Goal: Task Accomplishment & Management: Manage account settings

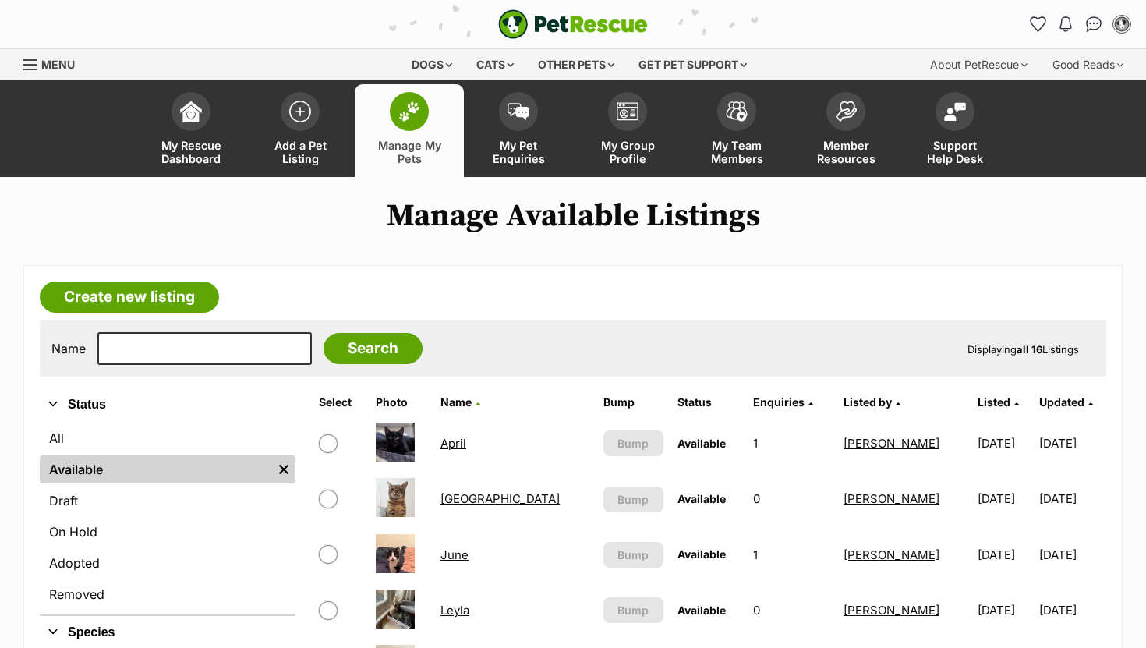
click at [486, 501] on link "[GEOGRAPHIC_DATA]" at bounding box center [499, 498] width 119 height 15
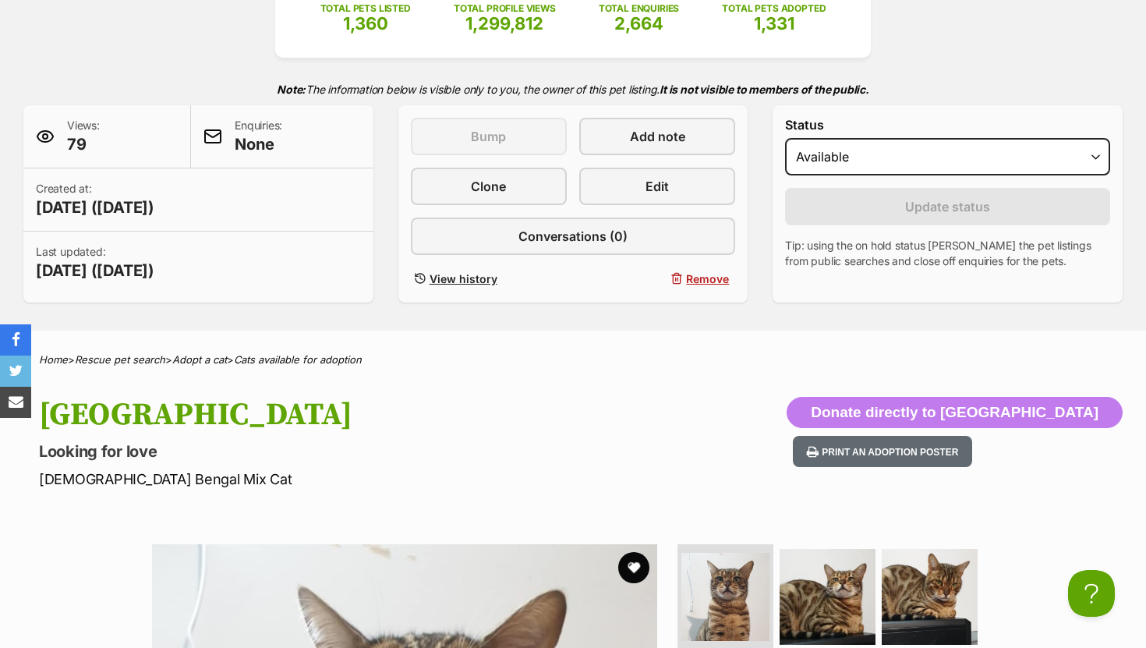
scroll to position [276, 0]
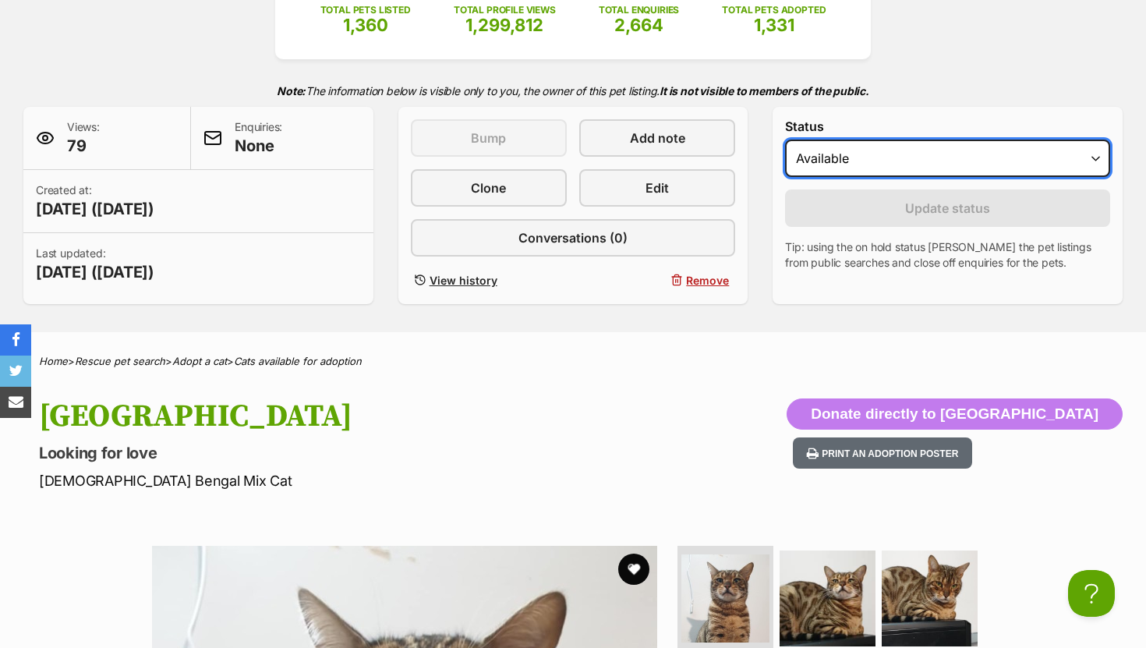
click at [823, 157] on select "Draft Available On hold Adopted" at bounding box center [947, 158] width 325 height 37
select select "rehomed"
click at [785, 140] on select "Draft Available On hold Adopted" at bounding box center [947, 158] width 325 height 37
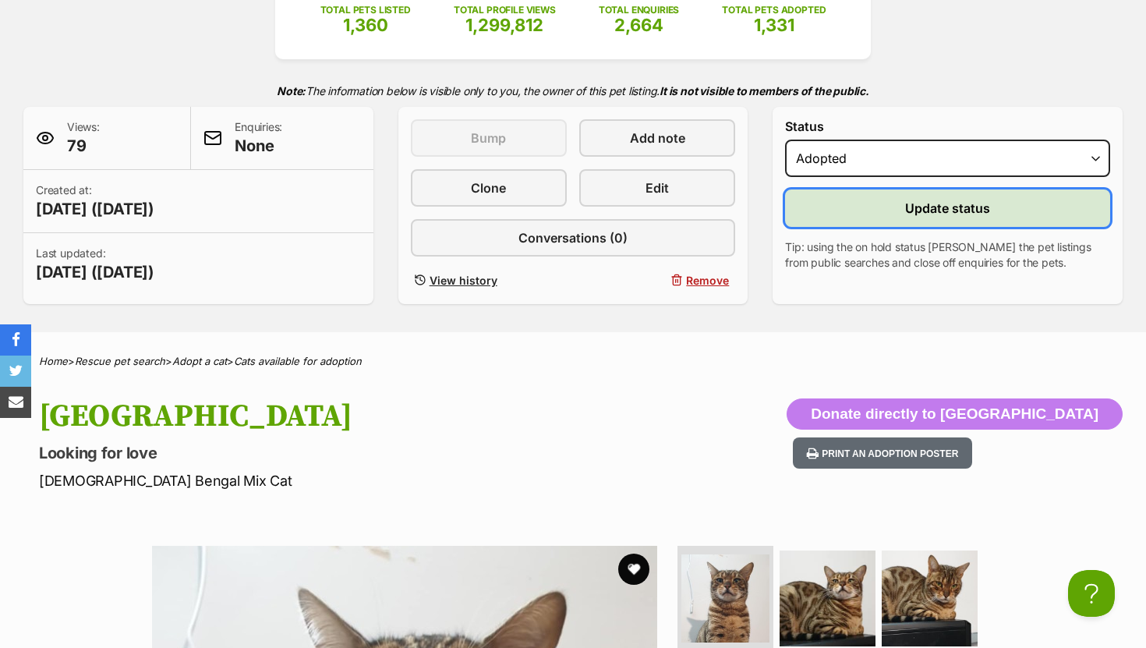
click at [832, 210] on button "Update status" at bounding box center [947, 207] width 325 height 37
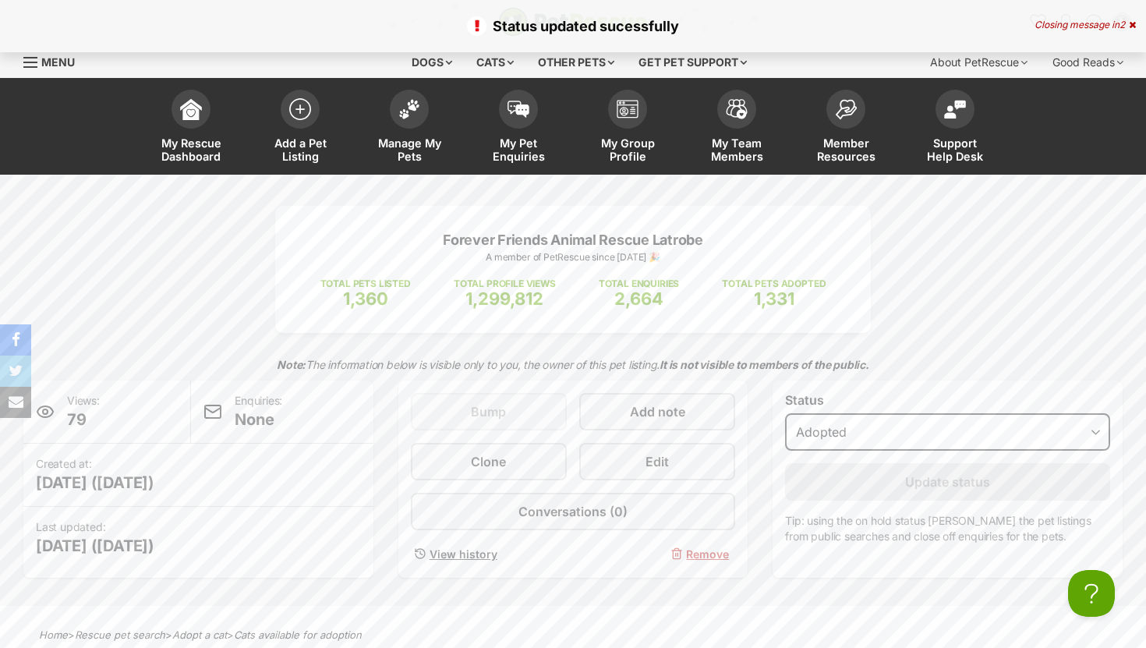
scroll to position [0, 0]
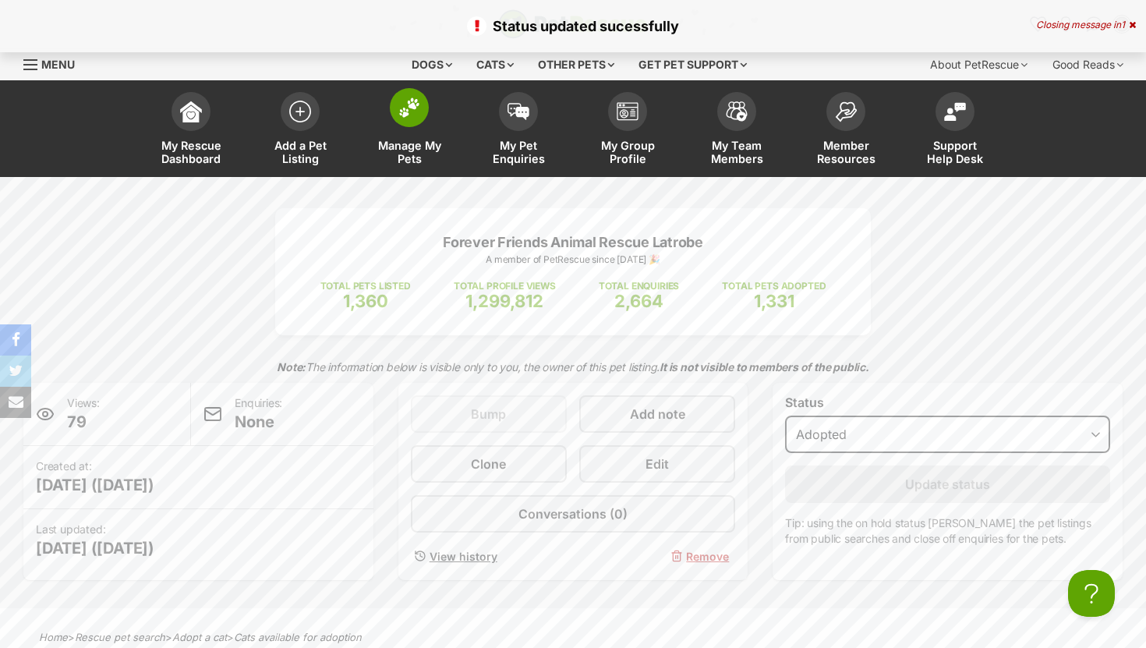
click at [410, 104] on img at bounding box center [409, 107] width 22 height 20
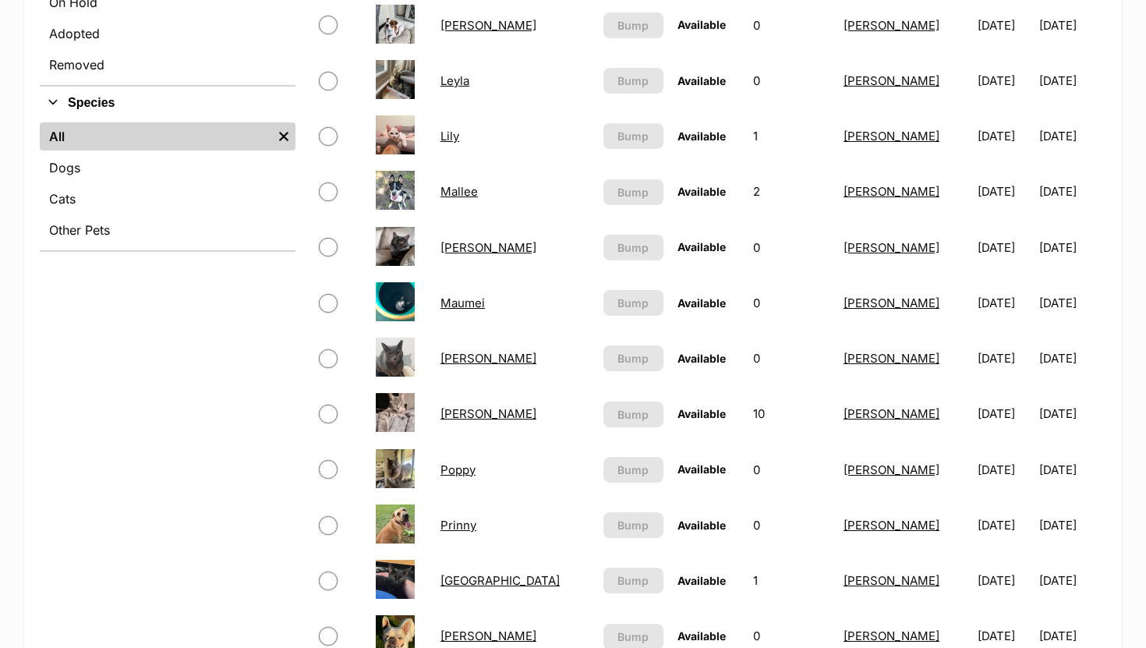
scroll to position [566, 0]
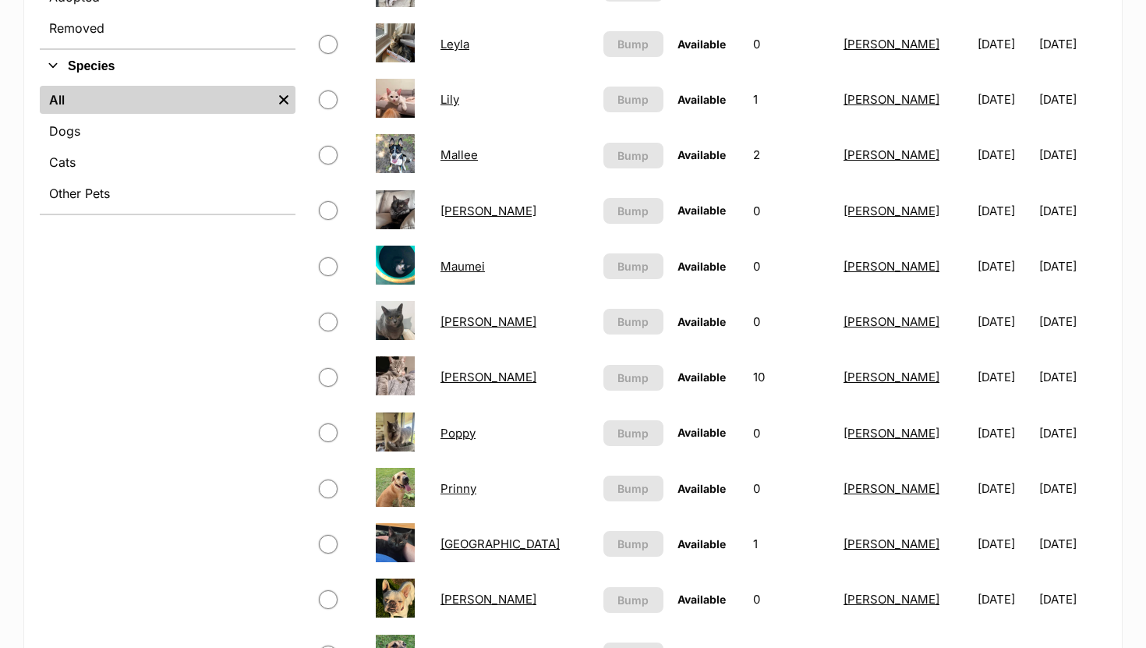
click at [465, 431] on link "Poppy" at bounding box center [457, 433] width 35 height 15
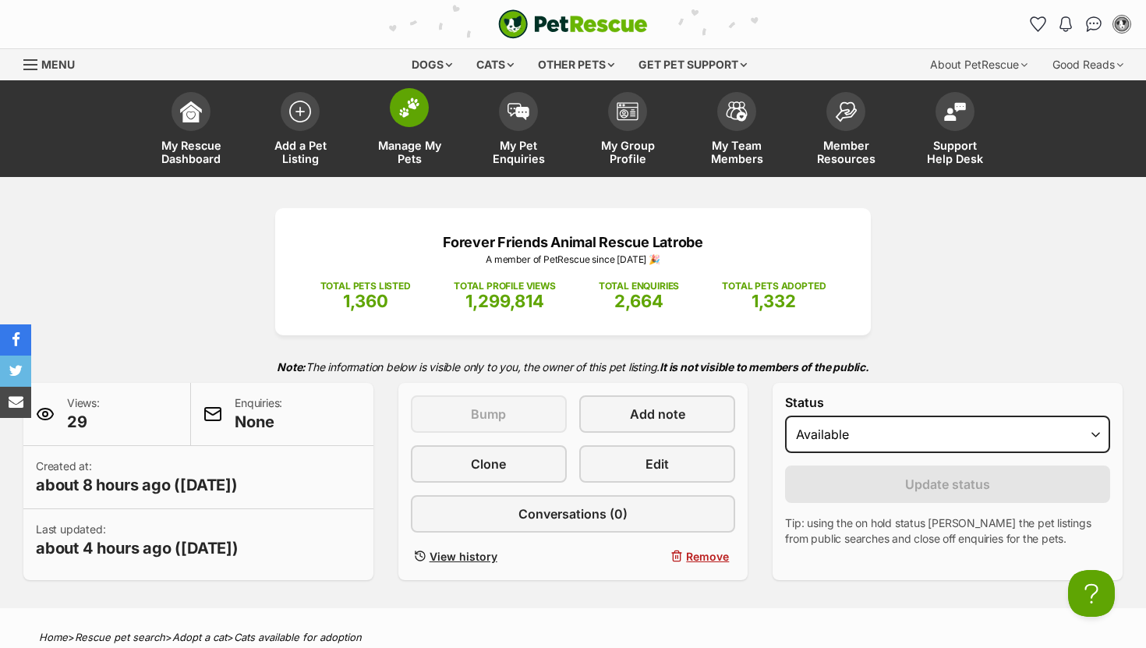
click at [407, 122] on span at bounding box center [409, 107] width 39 height 39
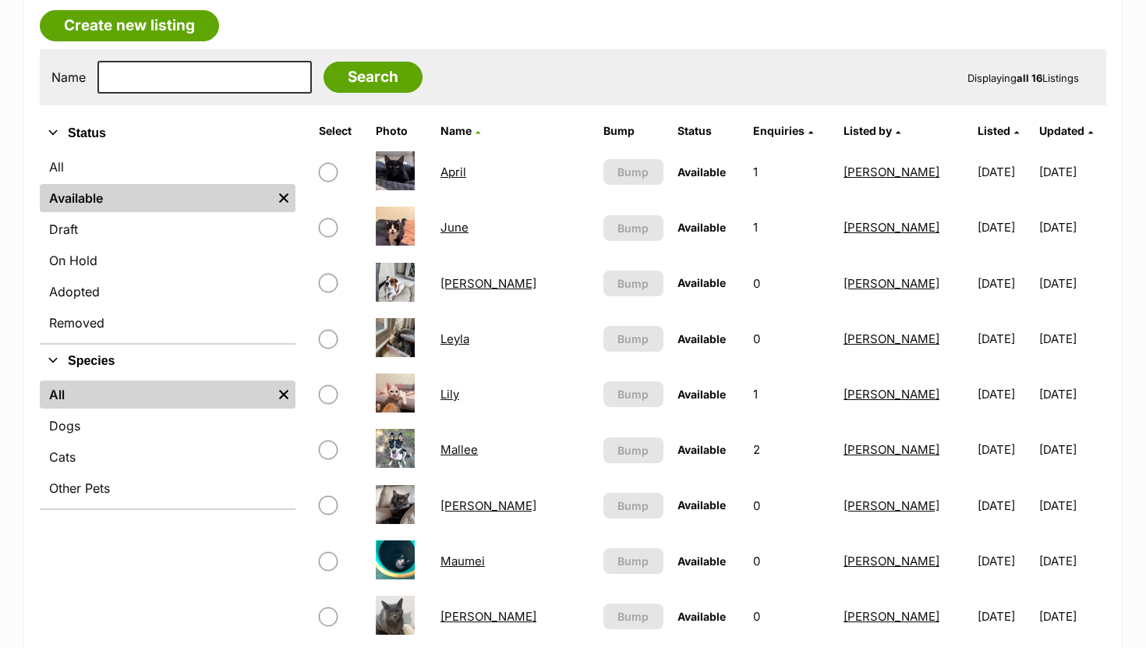
scroll to position [274, 0]
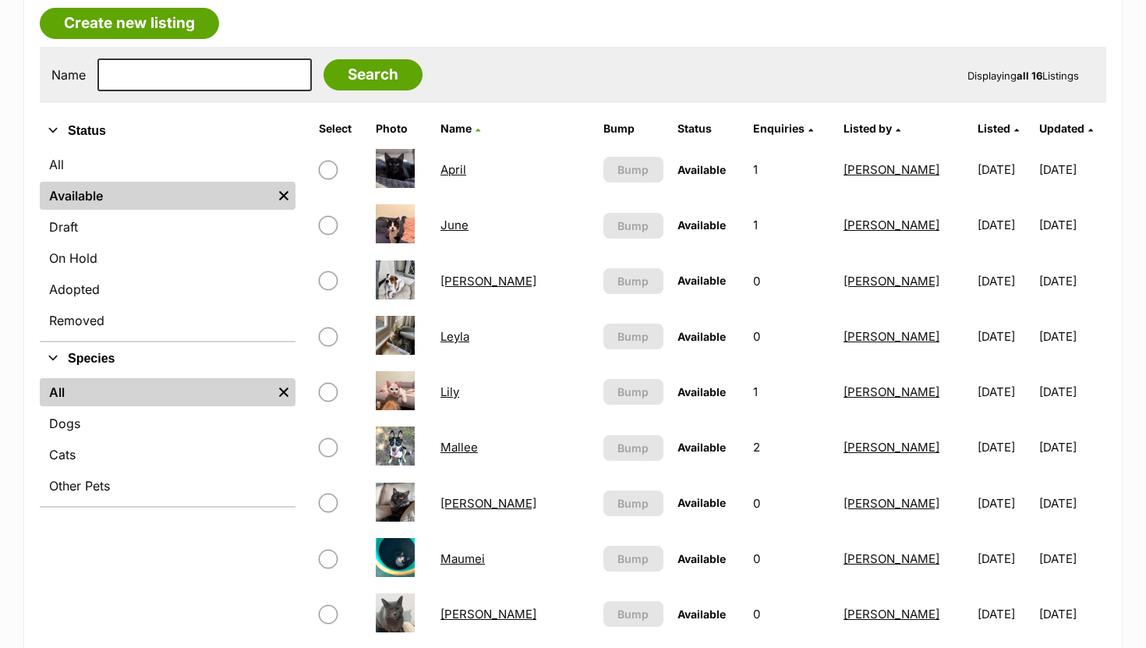
click at [480, 503] on link "[PERSON_NAME]" at bounding box center [488, 503] width 96 height 15
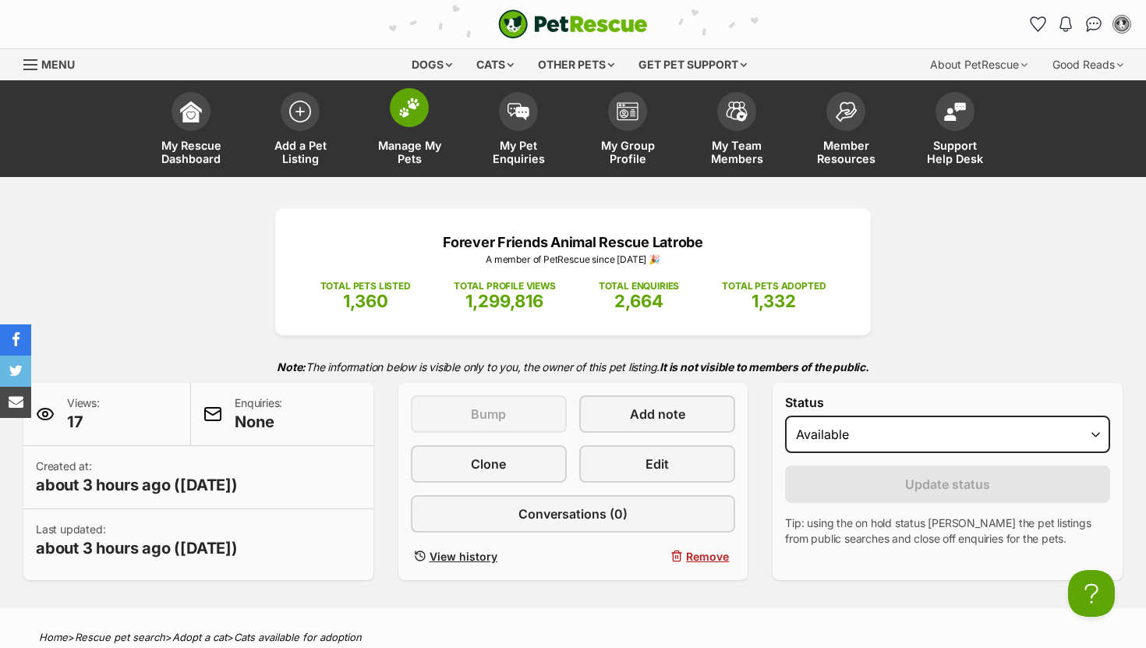
click at [408, 115] on img at bounding box center [409, 107] width 22 height 20
